Goal: Navigation & Orientation: Find specific page/section

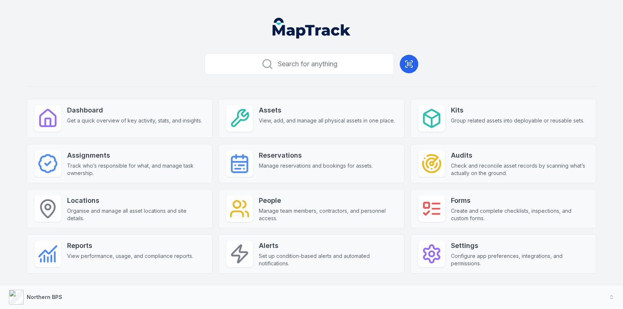
click at [445, 92] on div "Search for anything Dashboard Get a quick overview of key activity, stats, and …" at bounding box center [311, 173] width 569 height 247
click at [149, 109] on strong "Dashboard" at bounding box center [134, 110] width 135 height 10
click at [192, 291] on button "Northern BPS" at bounding box center [311, 298] width 623 height 24
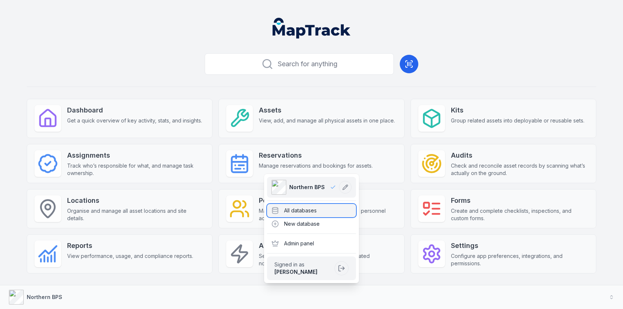
click at [294, 210] on div "All databases" at bounding box center [311, 210] width 89 height 13
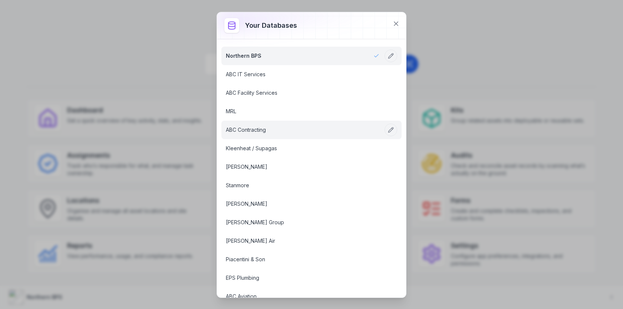
click at [286, 126] on link "ABC Contracting" at bounding box center [302, 129] width 153 height 7
click at [136, 24] on div "Your databases Northern BPS ABC IT Services ABC Facility Services MRL ABC Contr…" at bounding box center [311, 154] width 623 height 309
